Goal: Check status: Check status

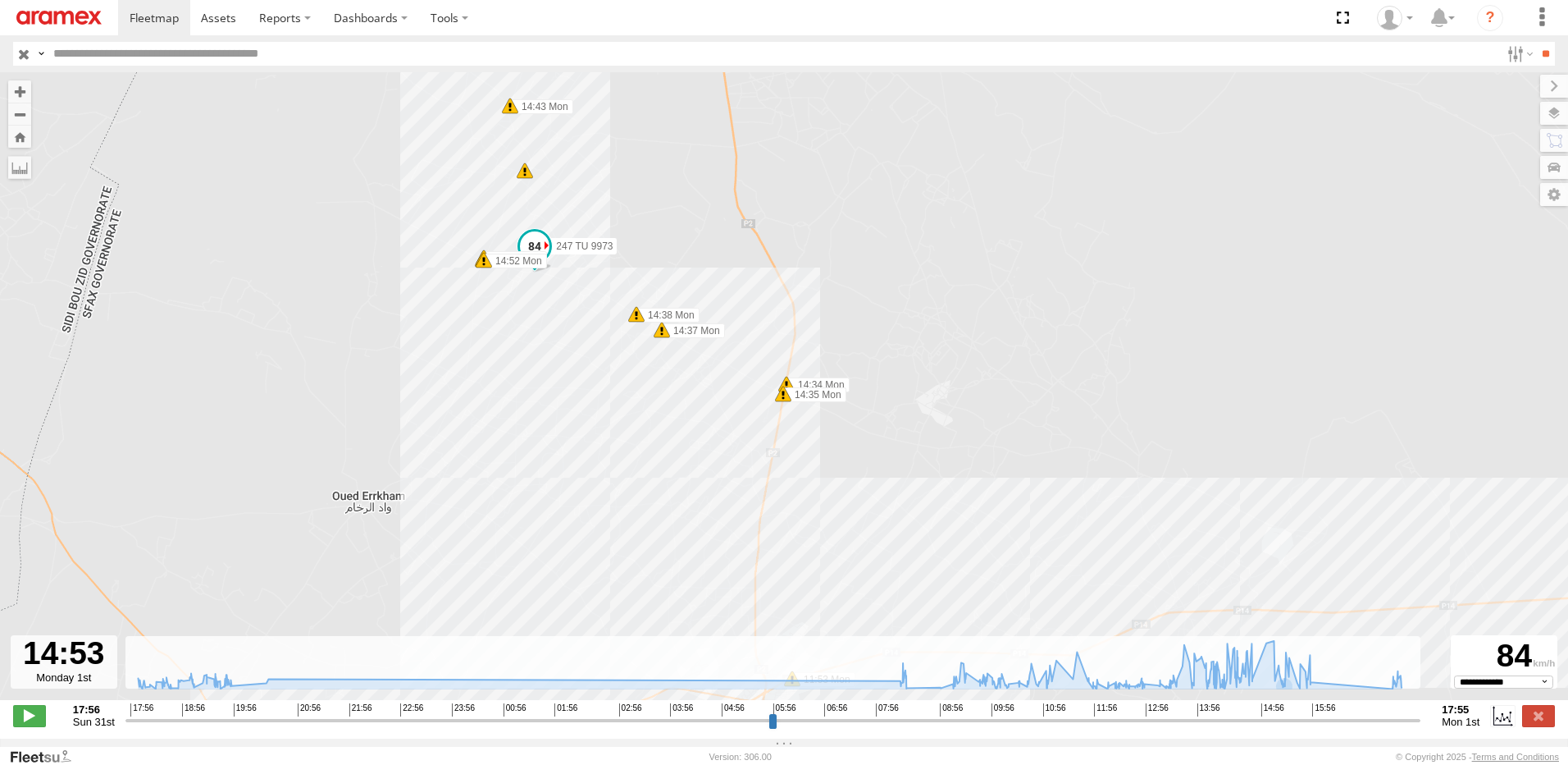
select select "**********"
click at [1524, 720] on label at bounding box center [1538, 715] width 33 height 21
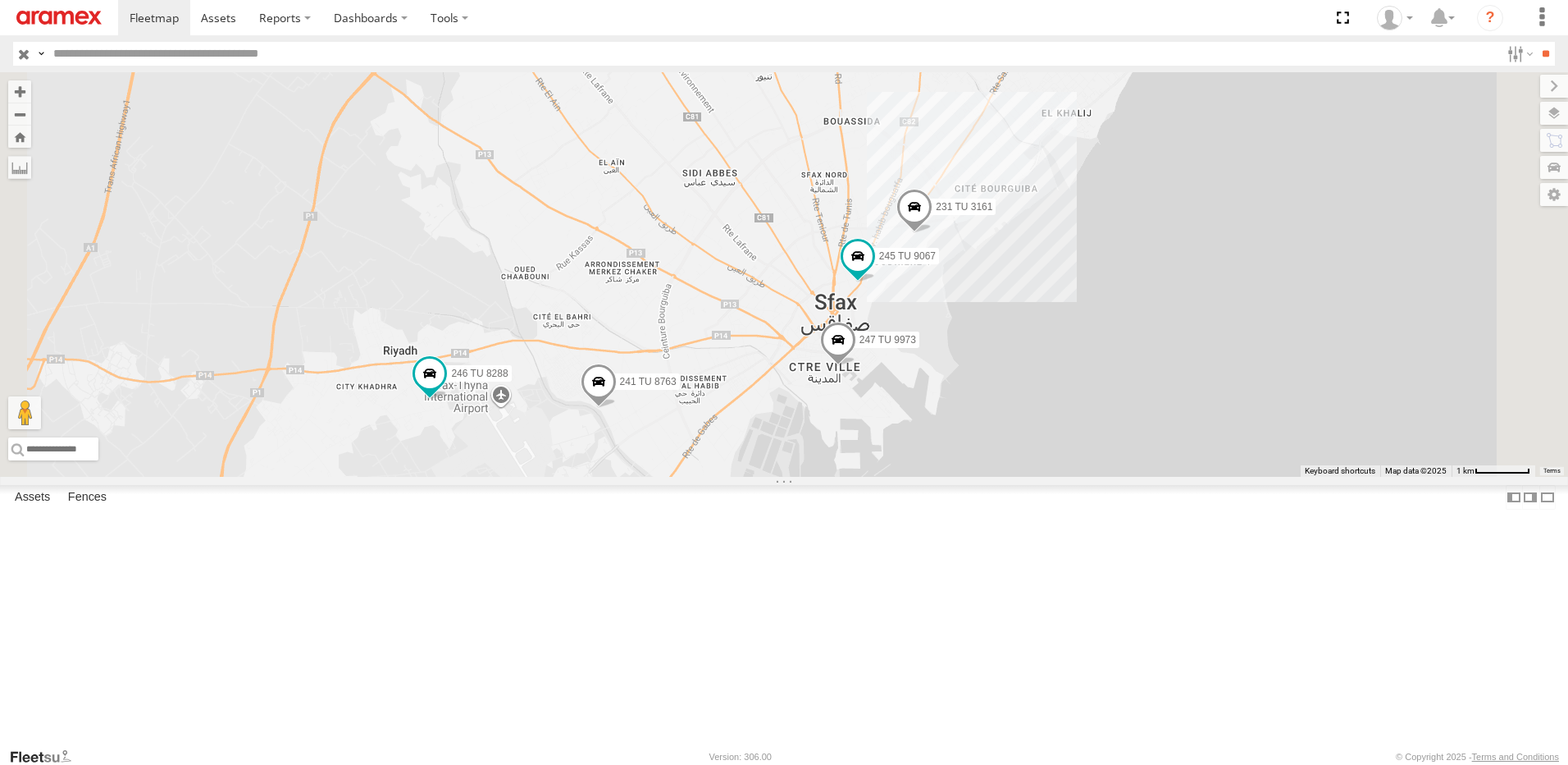
click at [1124, 446] on div "231 TU 3161 245 TU 9067 241 TU 8763 247 TU 9973 246 TU 8288" at bounding box center [784, 274] width 1568 height 404
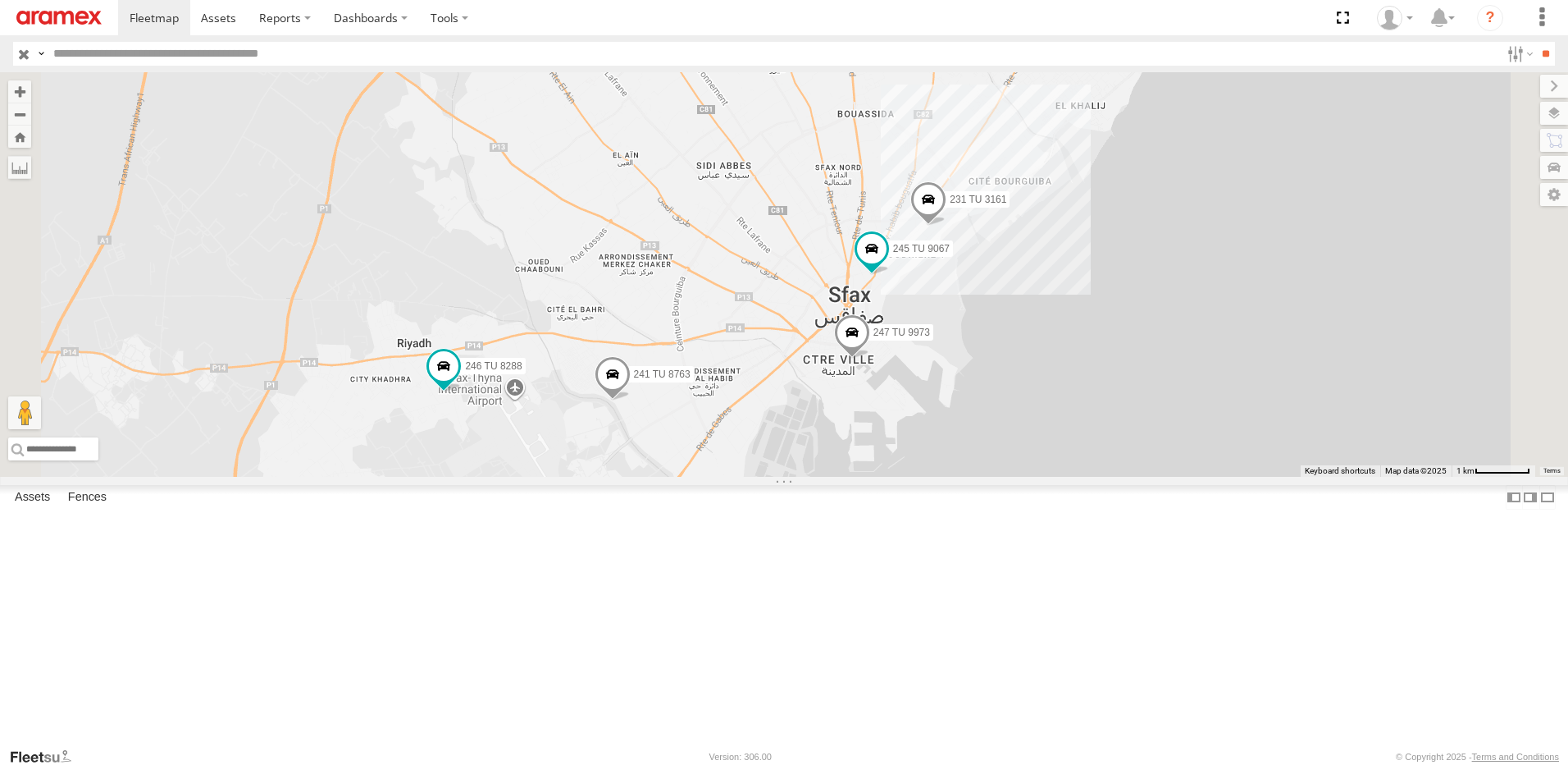
click at [631, 399] on span at bounding box center [613, 377] width 36 height 45
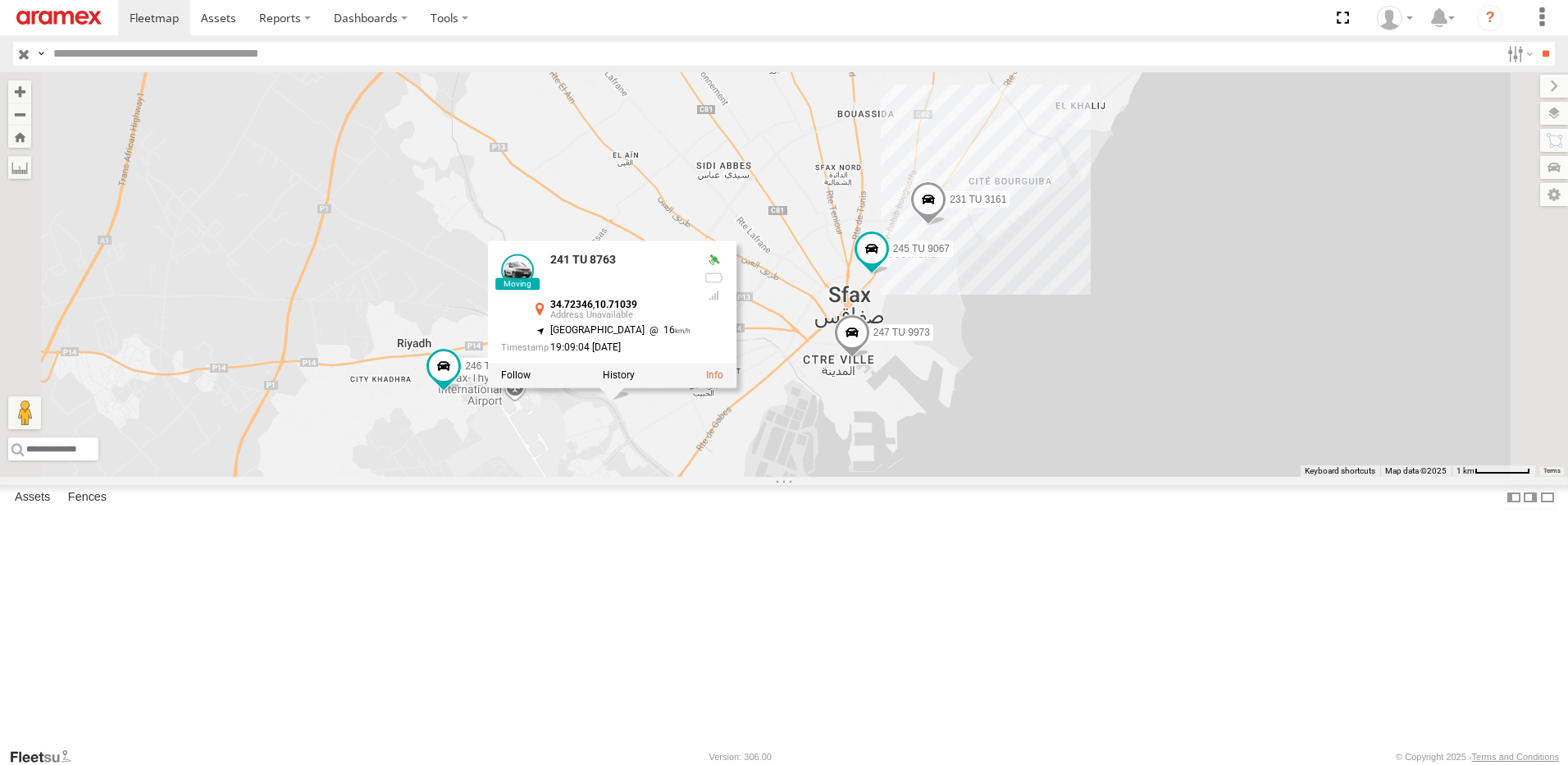
click at [839, 477] on div "231 TU 3161 245 TU 9067 241 TU 8763 247 TU 9973 246 TU 8288 241 TU 8763 34.7234…" at bounding box center [784, 274] width 1568 height 404
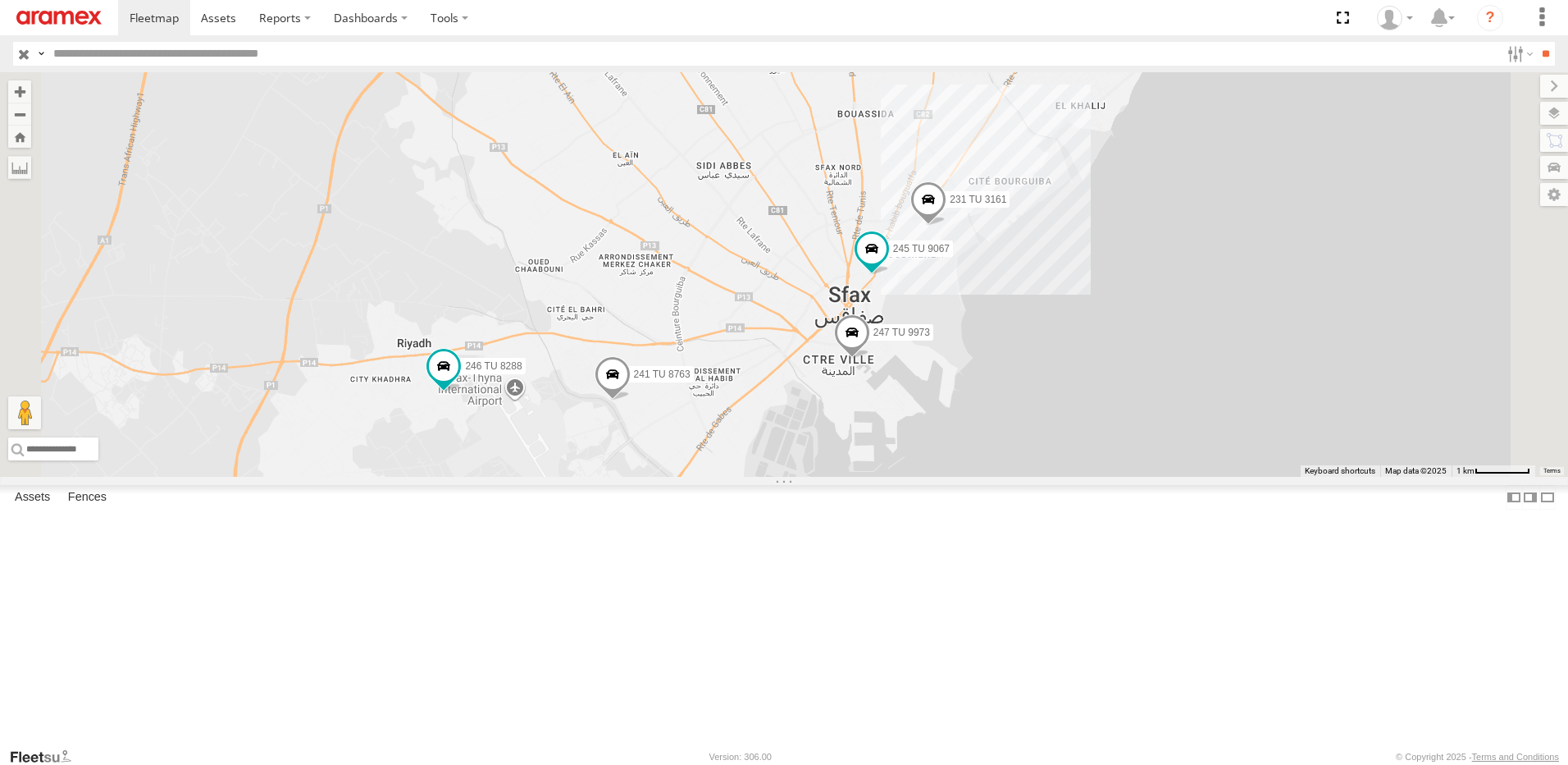
click at [631, 399] on span at bounding box center [613, 377] width 36 height 45
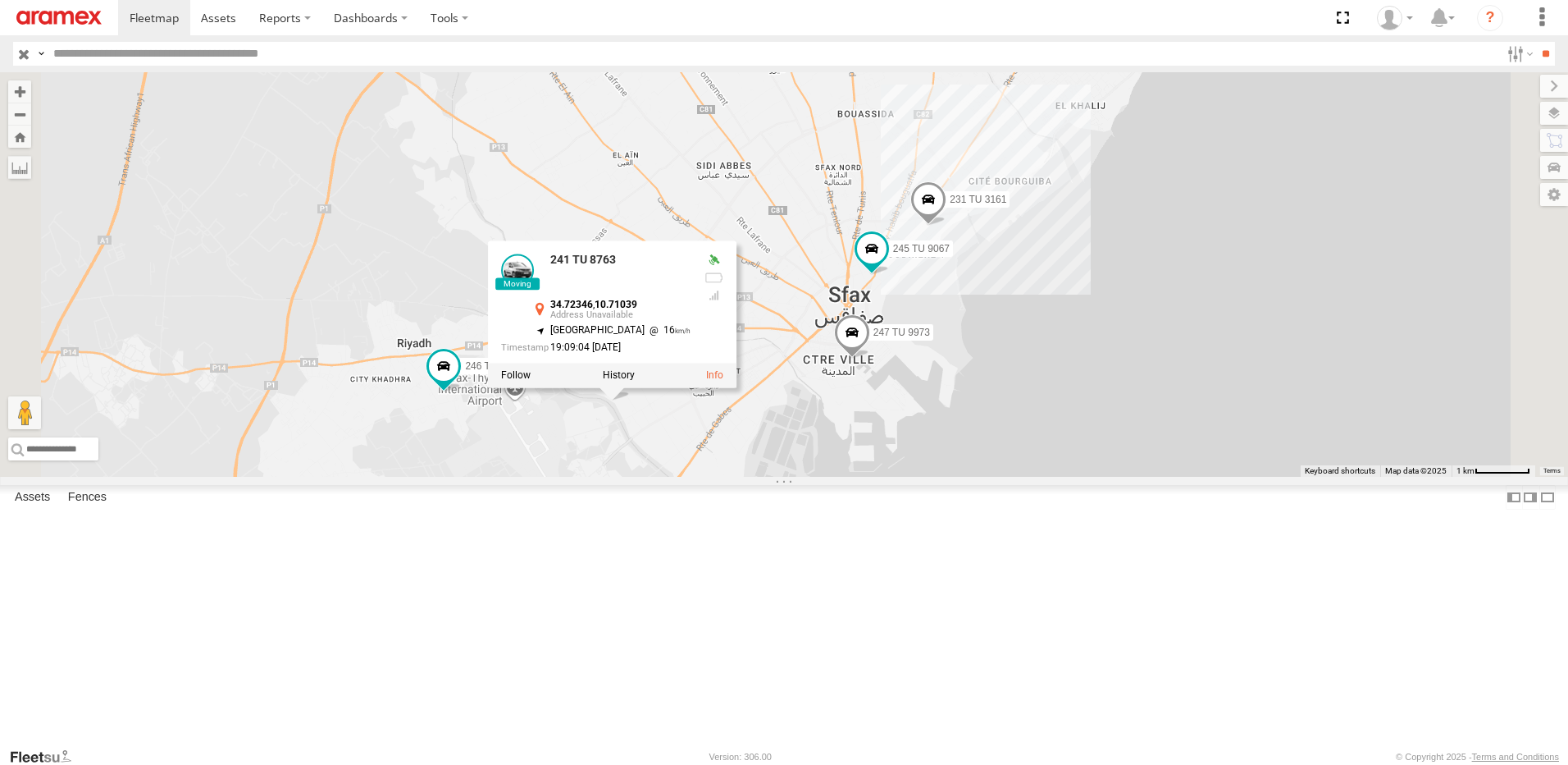
click at [824, 477] on div "231 TU 3161 245 TU 9067 241 TU 8763 247 TU 9973 246 TU 8288 241 TU 8763 34.7234…" at bounding box center [784, 274] width 1568 height 404
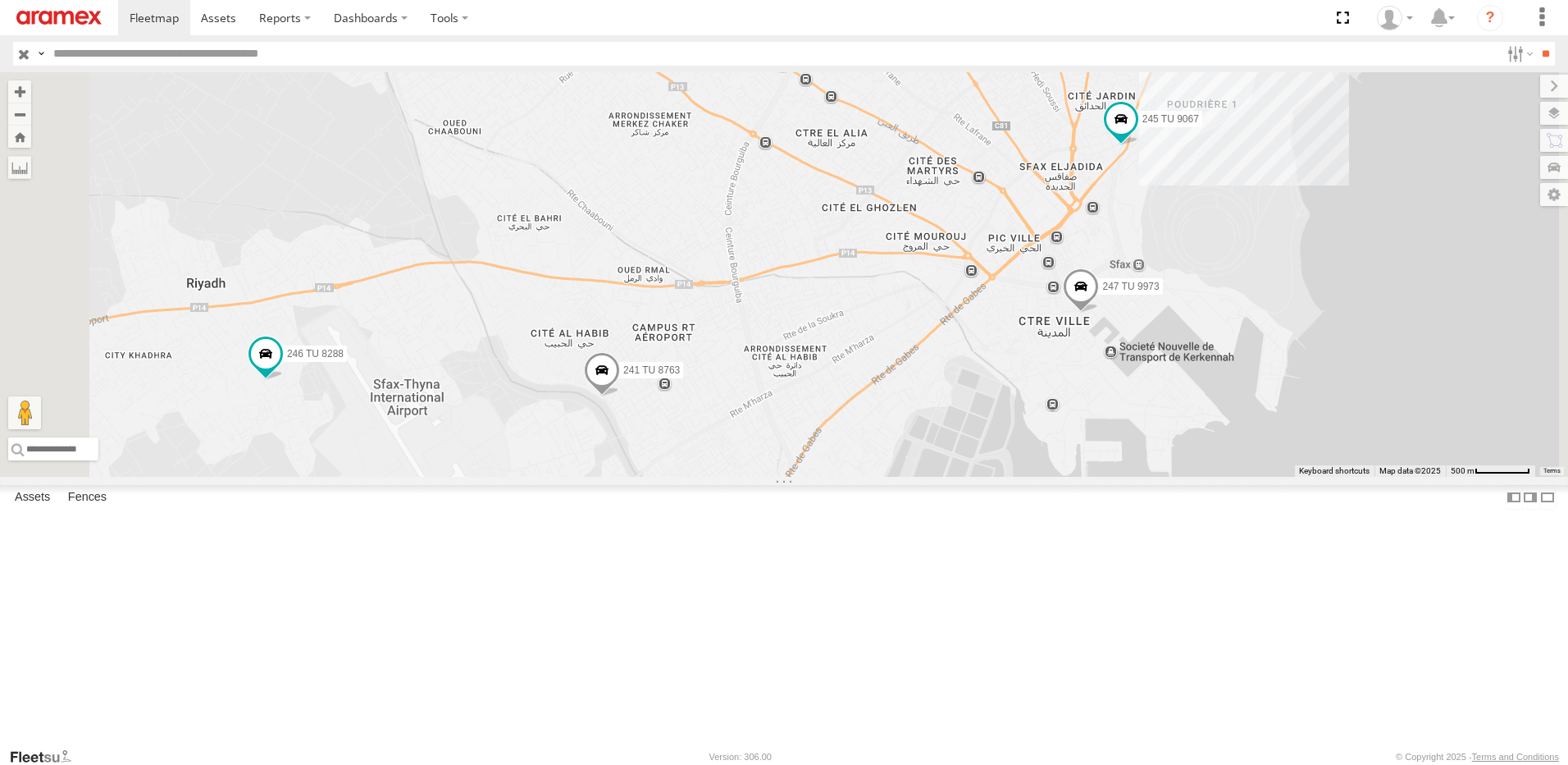
click at [620, 396] on span at bounding box center [602, 375] width 36 height 45
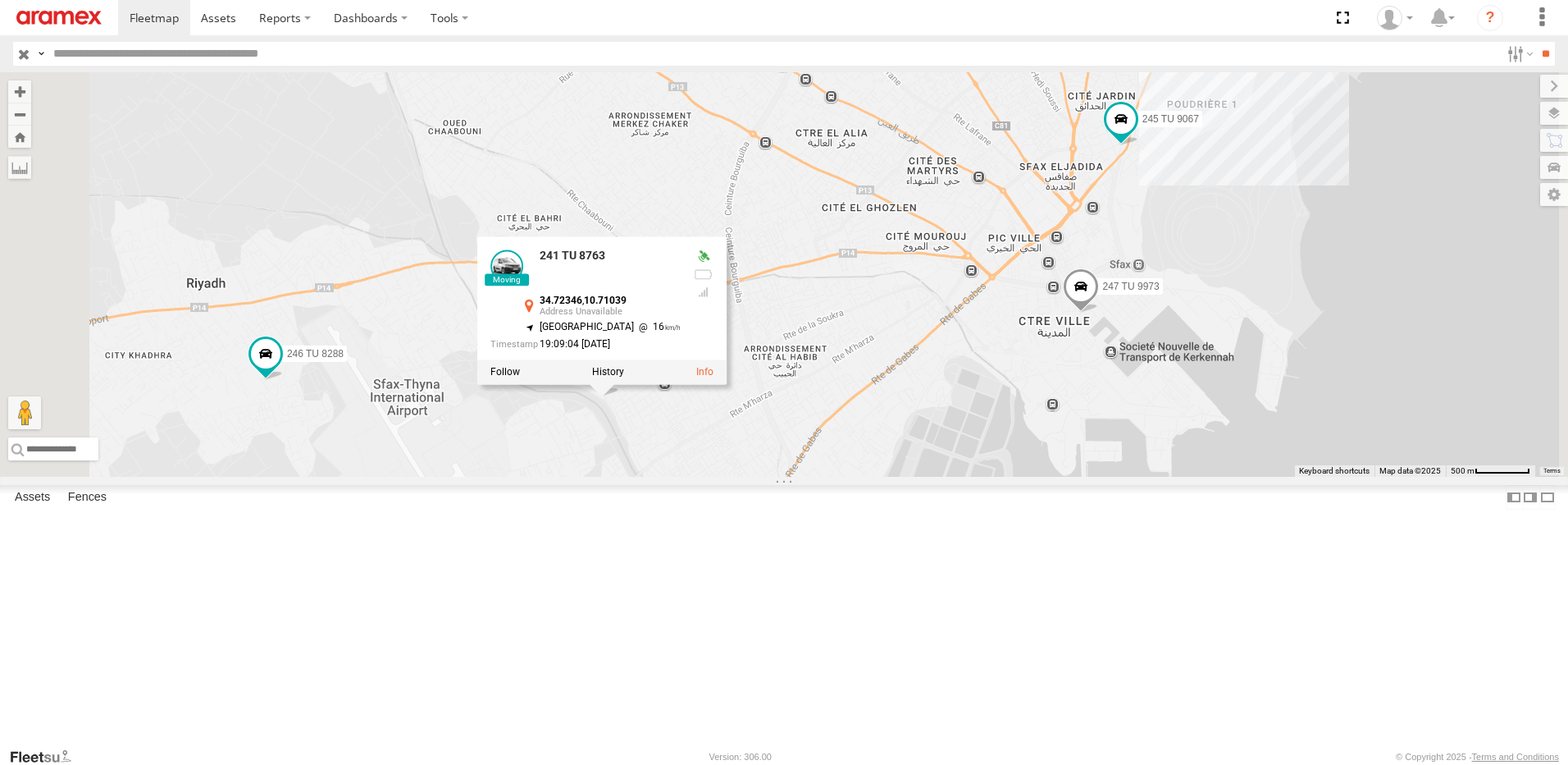
click at [835, 477] on div "231 TU 3161 245 TU 9067 241 TU 8763 247 TU 9973 246 TU 8288 241 TU 8763 34.7234…" at bounding box center [784, 274] width 1568 height 404
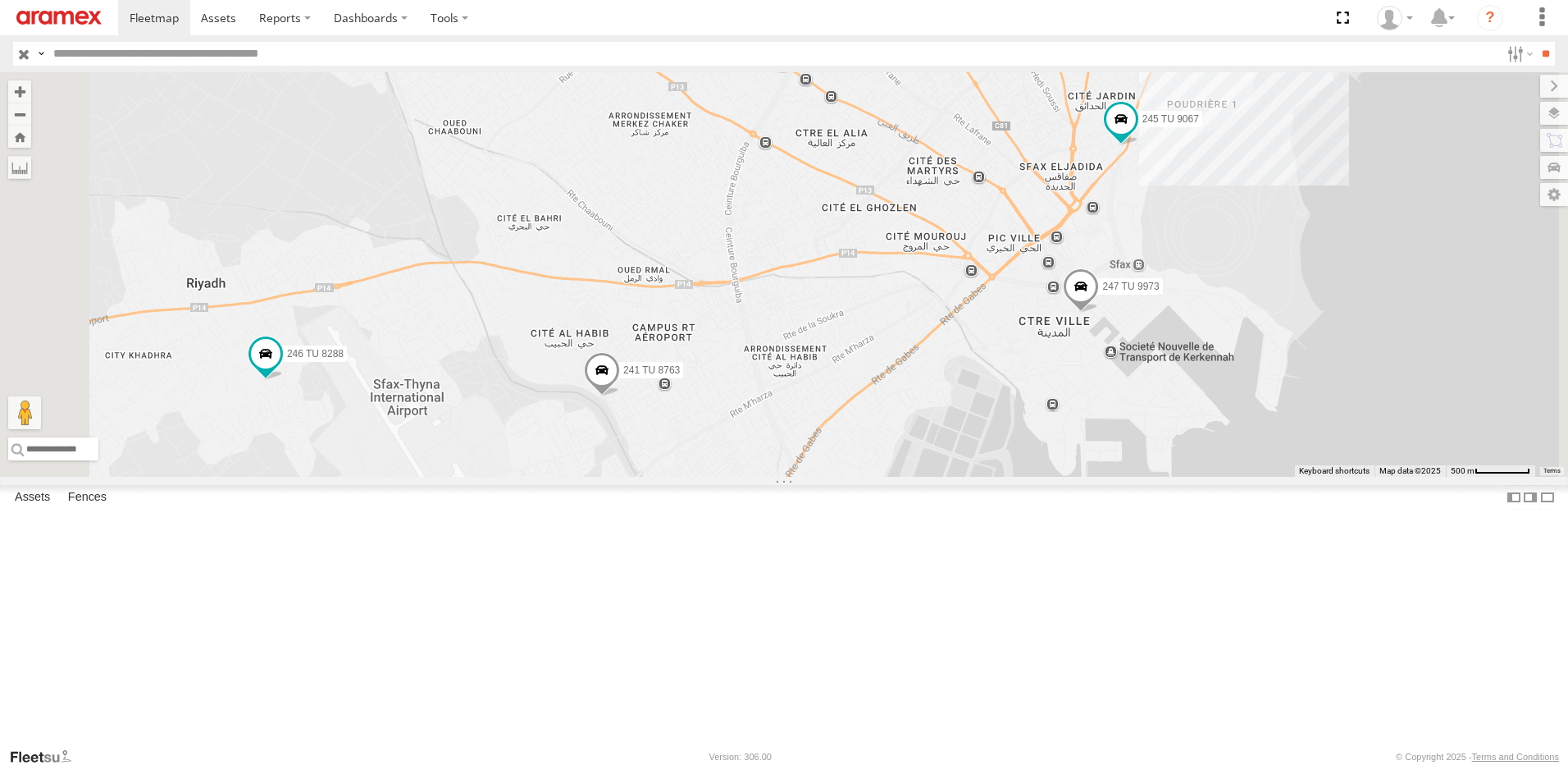
click at [620, 396] on span at bounding box center [602, 375] width 36 height 45
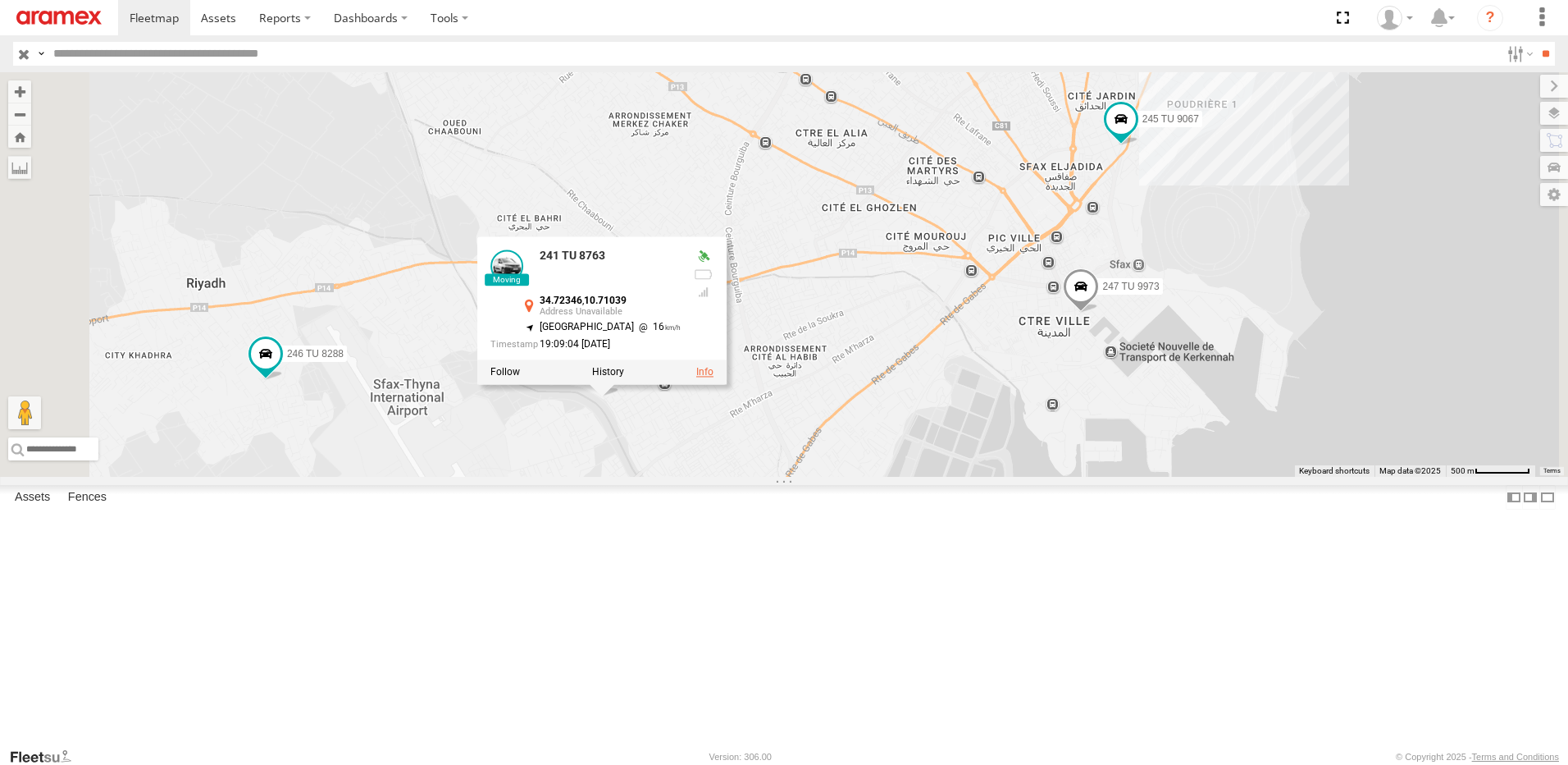
click at [713, 377] on link at bounding box center [704, 371] width 17 height 12
